Goal: Task Accomplishment & Management: Complete application form

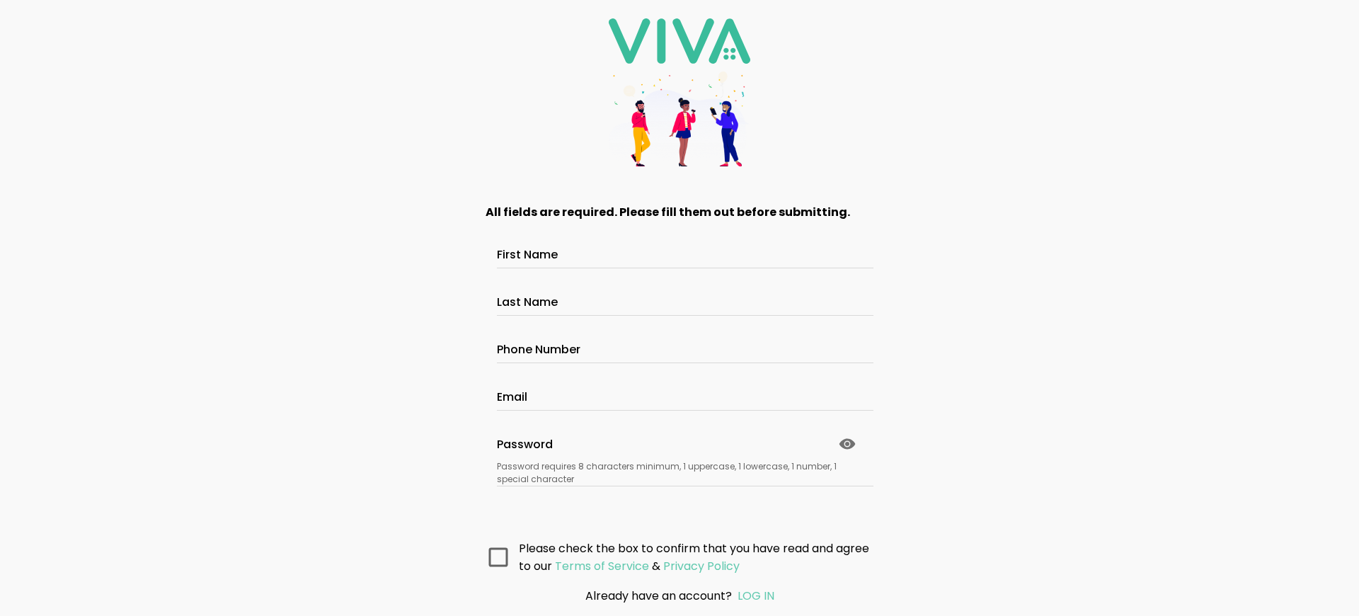
click at [680, 500] on main "All fields are required. Please fill them out before submitting. First Name Las…" at bounding box center [679, 380] width 425 height 391
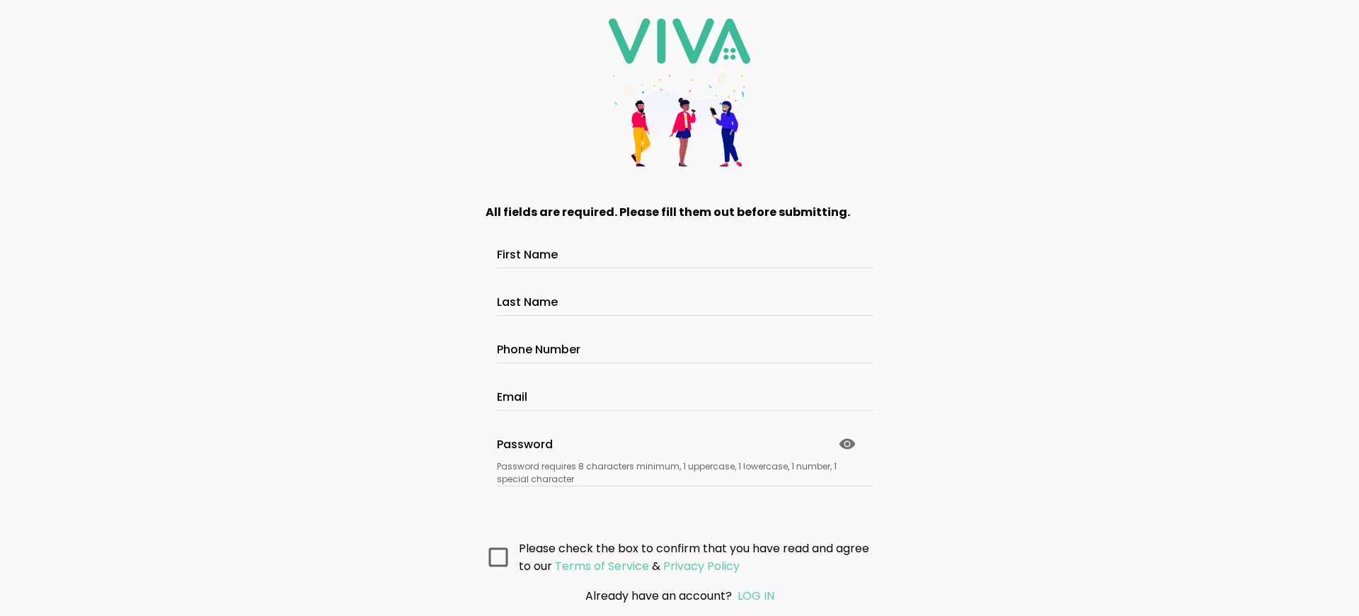
click at [680, 500] on main "All fields are required. Please fill them out before submitting. First Name Las…" at bounding box center [679, 380] width 425 height 391
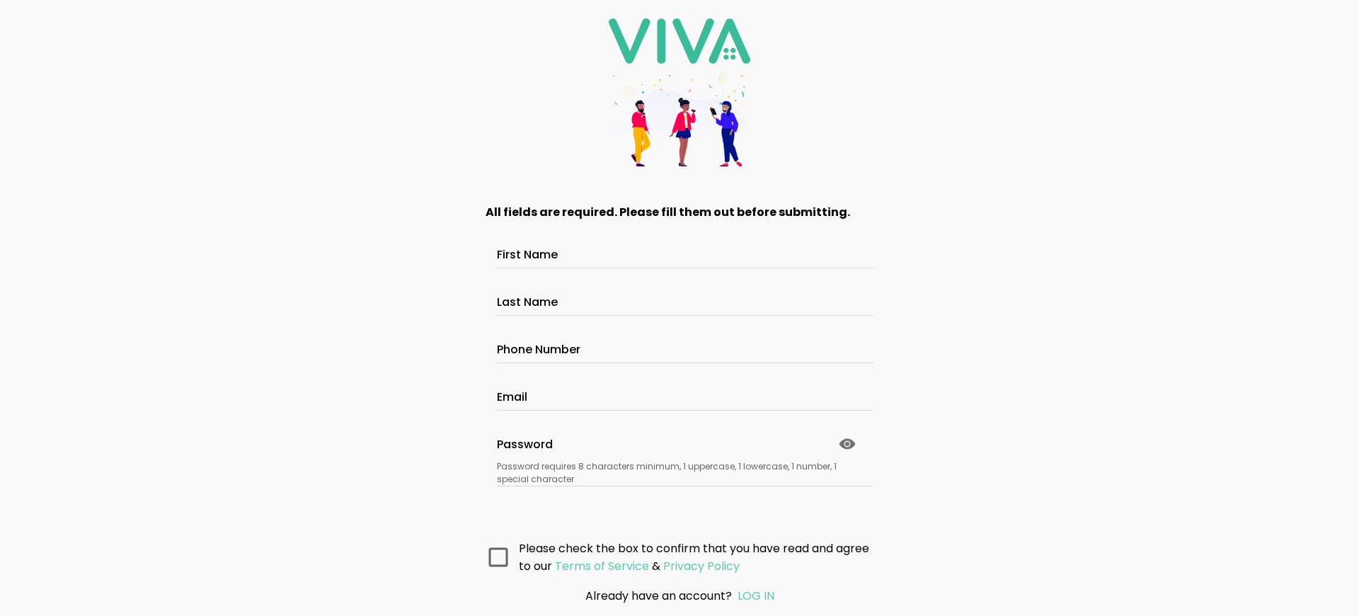
click at [680, 500] on main "All fields are required. Please fill them out before submitting. First Name Las…" at bounding box center [679, 380] width 425 height 391
